Goal: Information Seeking & Learning: Learn about a topic

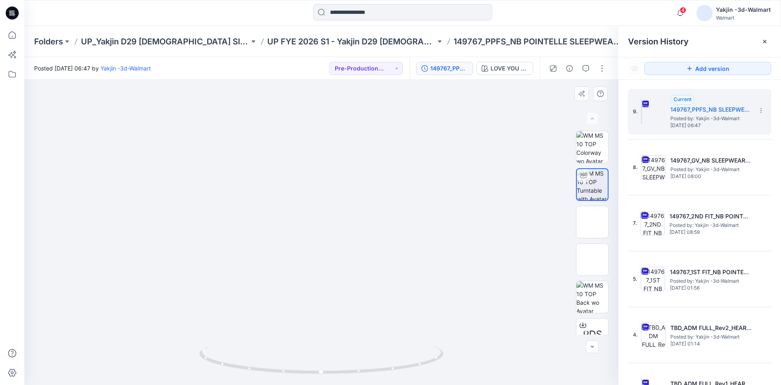
drag, startPoint x: 346, startPoint y: 153, endPoint x: 373, endPoint y: 268, distance: 118.3
click at [153, 39] on p "UP_Yakjin D29 [DEMOGRAPHIC_DATA] Sleep" at bounding box center [165, 41] width 168 height 11
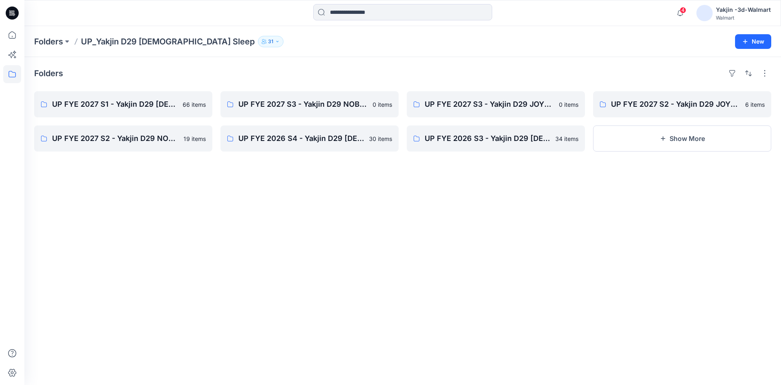
click at [357, 263] on div "Folders UP FYE 2027 S1 - Yakjin D29 [DEMOGRAPHIC_DATA] Sleepwear 66 items UP FY…" at bounding box center [402, 221] width 757 height 328
click at [139, 101] on p "UP FYE 2027 S1 - Yakjin D29 [DEMOGRAPHIC_DATA] Sleepwear" at bounding box center [122, 103] width 141 height 11
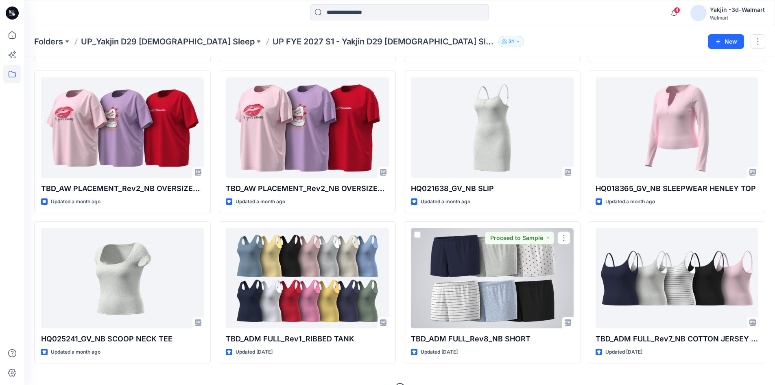
scroll to position [1087, 0]
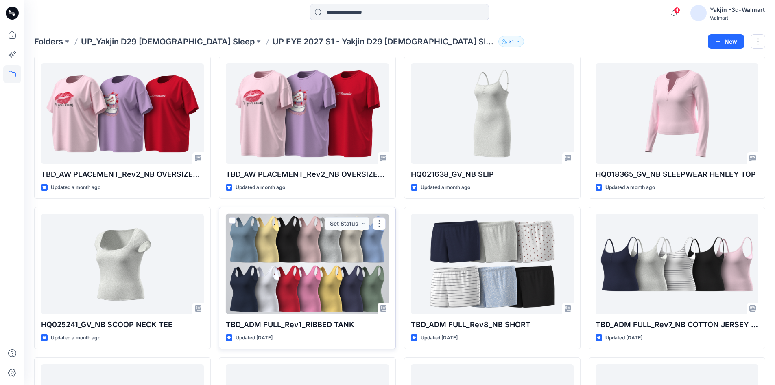
click at [315, 271] on div at bounding box center [307, 264] width 163 height 101
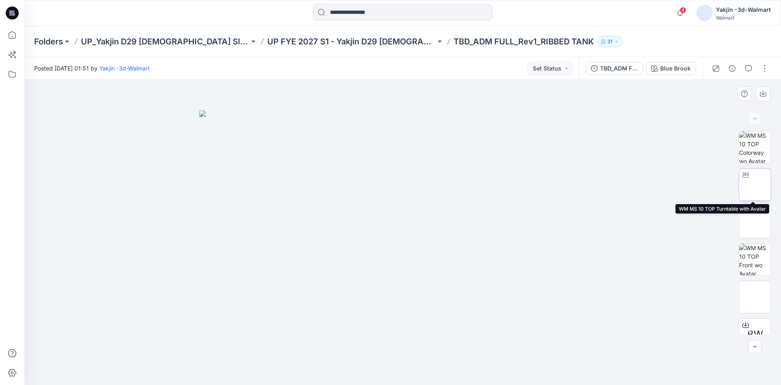
click at [755, 184] on img at bounding box center [755, 184] width 0 height 0
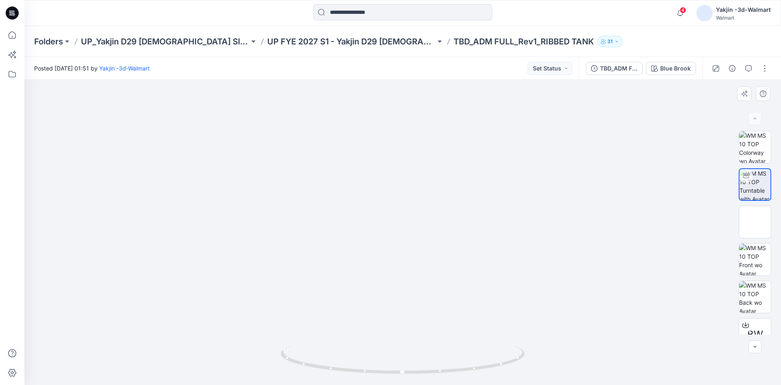
drag, startPoint x: 425, startPoint y: 182, endPoint x: 422, endPoint y: 271, distance: 89.2
drag, startPoint x: 426, startPoint y: 260, endPoint x: 425, endPoint y: 221, distance: 38.7
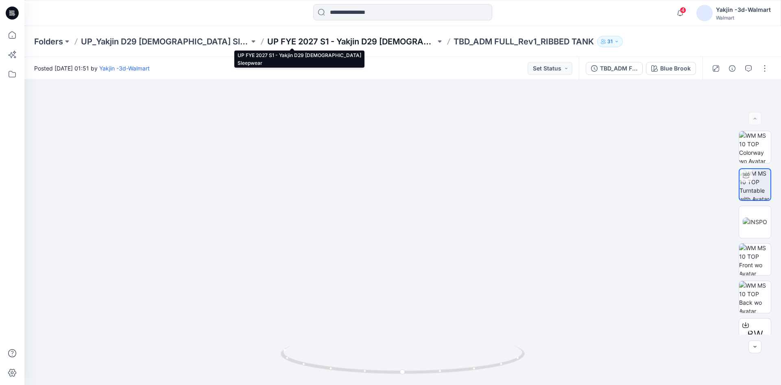
click at [275, 39] on p "UP FYE 2027 S1 - Yakjin D29 [DEMOGRAPHIC_DATA] Sleepwear" at bounding box center [351, 41] width 168 height 11
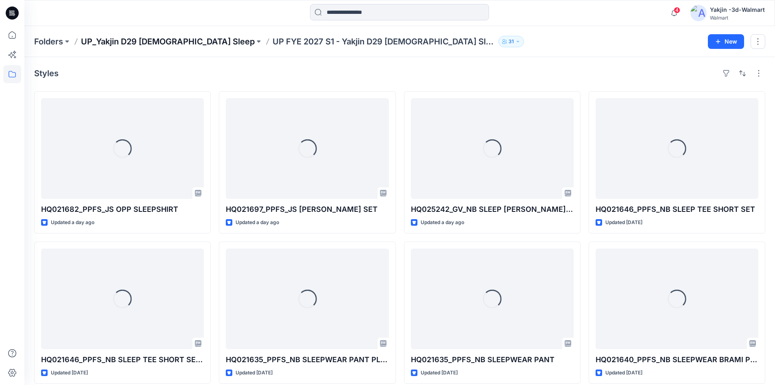
click at [167, 38] on p "UP_Yakjin D29 [DEMOGRAPHIC_DATA] Sleep" at bounding box center [168, 41] width 174 height 11
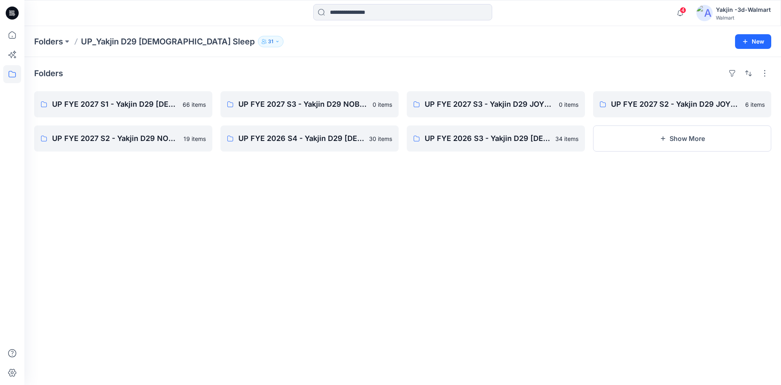
drag, startPoint x: 203, startPoint y: 295, endPoint x: 205, endPoint y: 289, distance: 7.0
click at [203, 295] on div "Folders UP FYE 2027 S1 - Yakjin D29 [DEMOGRAPHIC_DATA] Sleepwear 66 items UP FY…" at bounding box center [402, 221] width 757 height 328
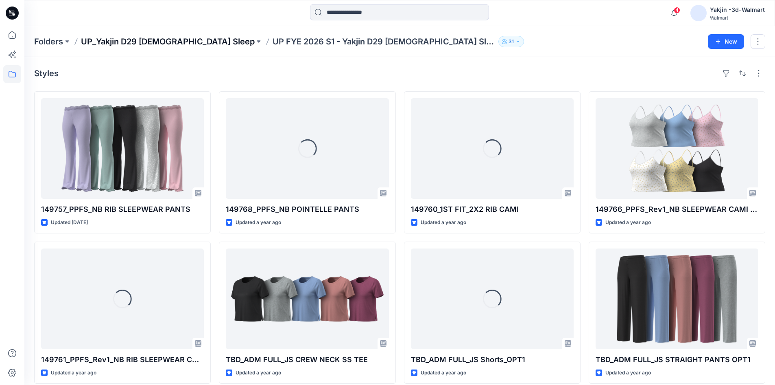
click at [118, 40] on p "UP_Yakjin D29 [DEMOGRAPHIC_DATA] Sleep" at bounding box center [168, 41] width 174 height 11
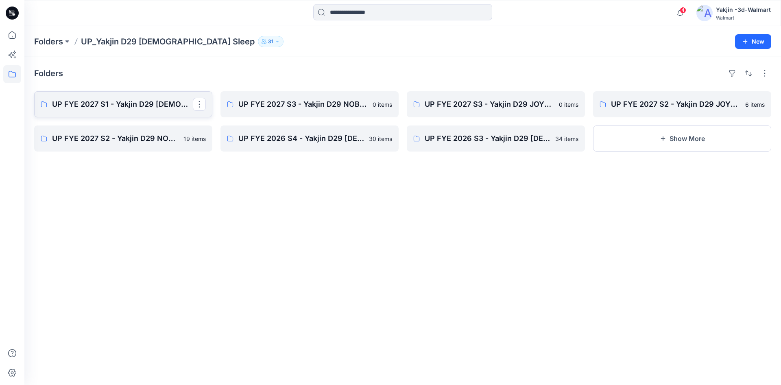
click at [139, 98] on link "UP FYE 2027 S1 - Yakjin D29 [DEMOGRAPHIC_DATA] Sleepwear" at bounding box center [123, 104] width 178 height 26
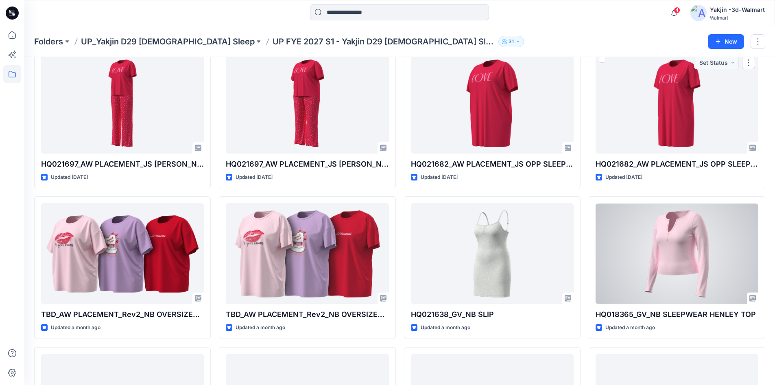
scroll to position [1046, 0]
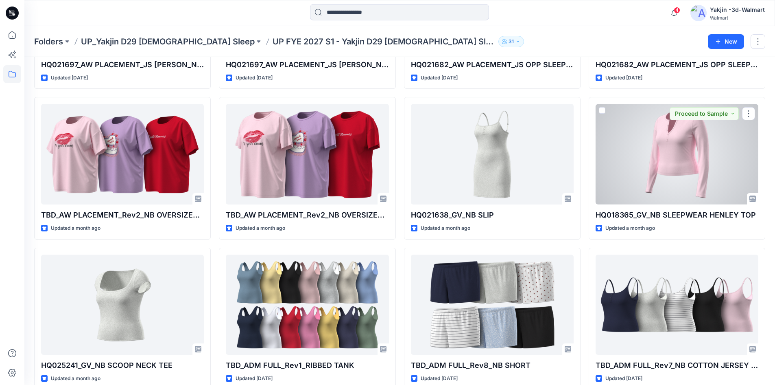
click at [673, 165] on div at bounding box center [677, 154] width 163 height 101
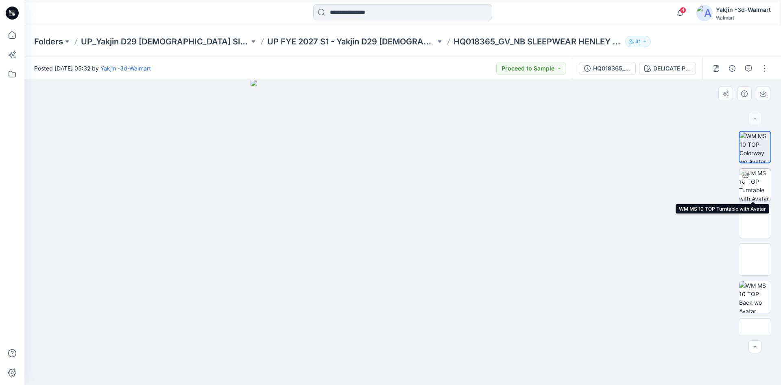
click at [759, 186] on img at bounding box center [755, 184] width 32 height 32
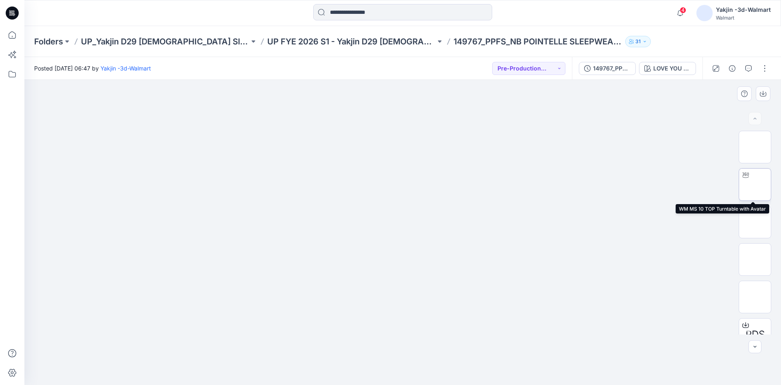
click at [755, 184] on img at bounding box center [755, 184] width 0 height 0
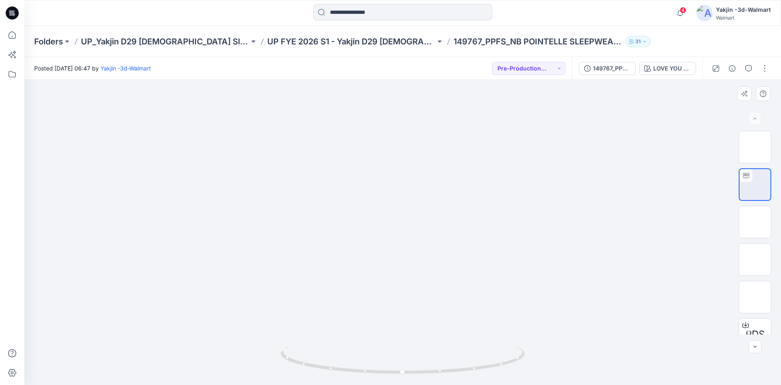
drag, startPoint x: 391, startPoint y: 186, endPoint x: 378, endPoint y: 279, distance: 94.0
click at [407, 238] on img at bounding box center [403, 205] width 685 height 359
